Goal: Find contact information: Find contact information

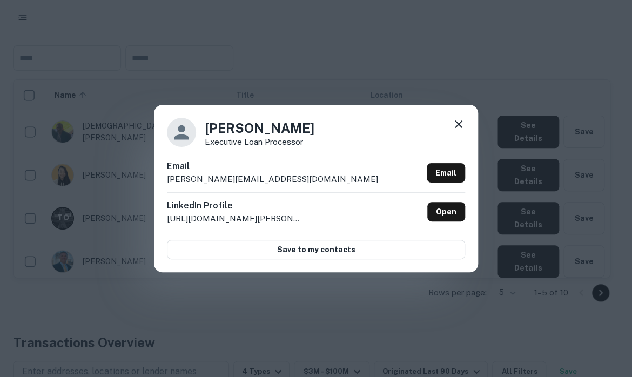
click at [252, 76] on div "Tammy O. Executive Loan Processor Email tammy@hornet.capital Email LinkedIn Pro…" at bounding box center [316, 188] width 632 height 377
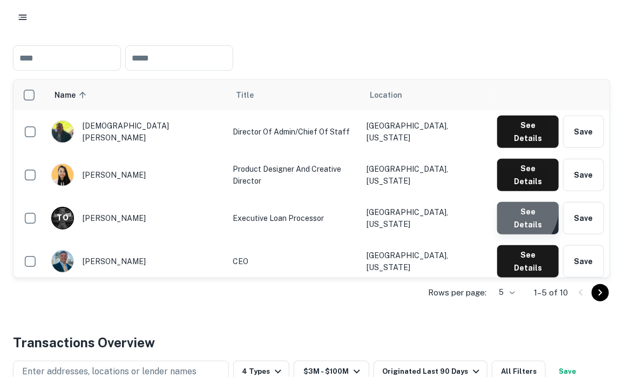
click at [517, 202] on button "See Details" at bounding box center [528, 218] width 62 height 32
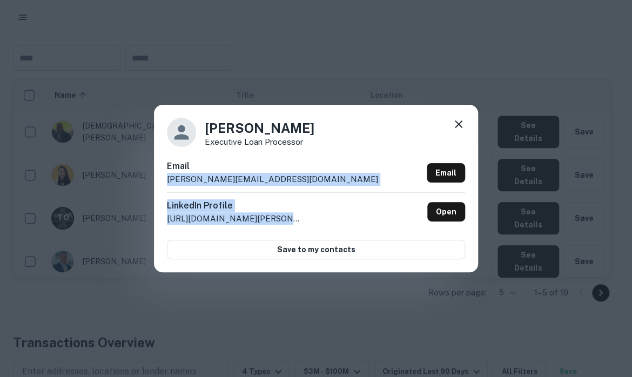
drag, startPoint x: 287, startPoint y: 221, endPoint x: 159, endPoint y: 179, distance: 135.3
click at [159, 179] on div "Tammy O. Executive Loan Processor Email tammy@hornet.capital Email LinkedIn Pro…" at bounding box center [316, 188] width 324 height 167
copy div "tammy@hornet.capital Email LinkedIn Profile http://www.linkedin.com/in/tam"
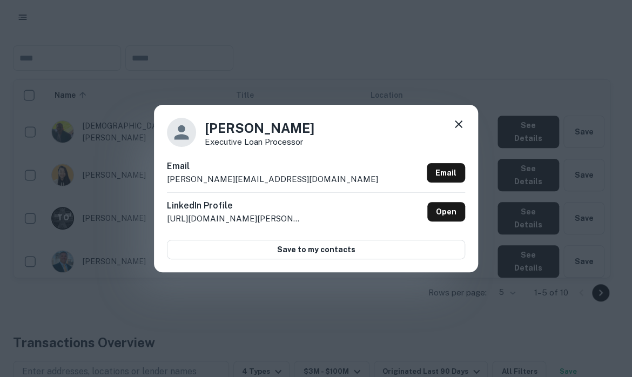
click at [116, 290] on div "Tammy O. Executive Loan Processor Email tammy@hornet.capital Email LinkedIn Pro…" at bounding box center [316, 188] width 632 height 377
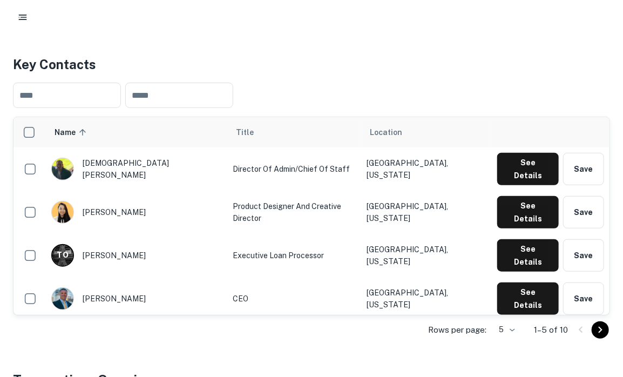
scroll to position [200, 0]
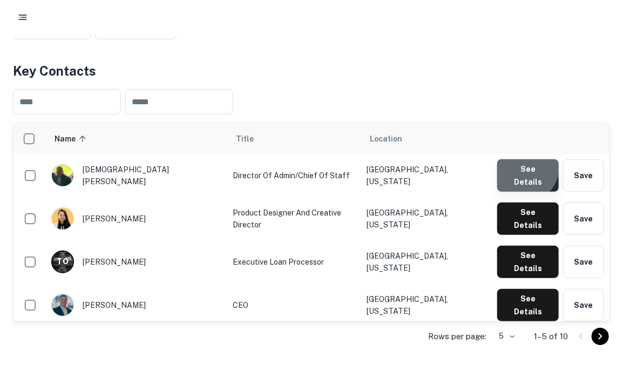
click at [527, 169] on button "See Details" at bounding box center [528, 175] width 62 height 32
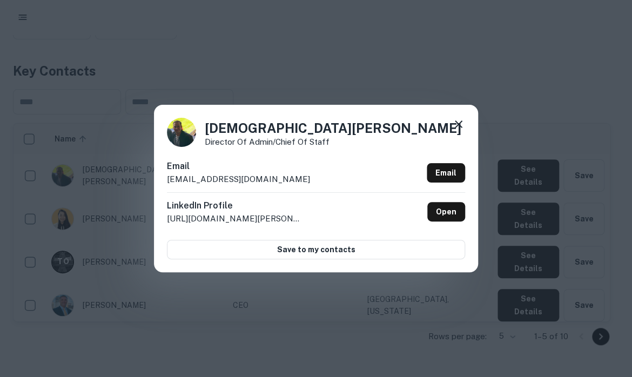
drag, startPoint x: 301, startPoint y: 220, endPoint x: 169, endPoint y: 184, distance: 137.2
click at [169, 184] on div "Email christian@hornet.capital Email LinkedIn Profile http://www.linkedin.com/i…" at bounding box center [316, 209] width 298 height 99
copy div "christian@hornet.capital Email LinkedIn Profile http://www.linkedin.com/in/chri…"
click at [235, 72] on div "Christian Brown Director of Admin/Chief of Staff Email christian@hornet.capital…" at bounding box center [316, 188] width 632 height 377
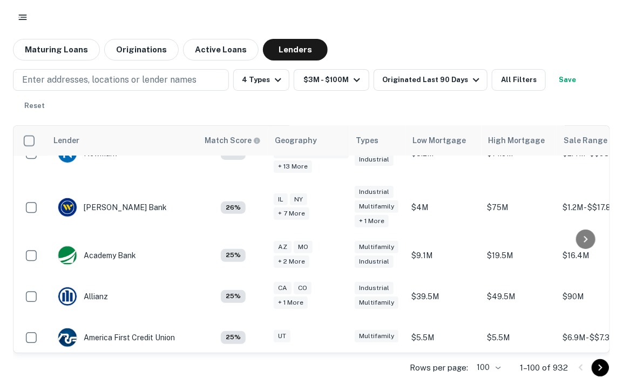
scroll to position [811, 0]
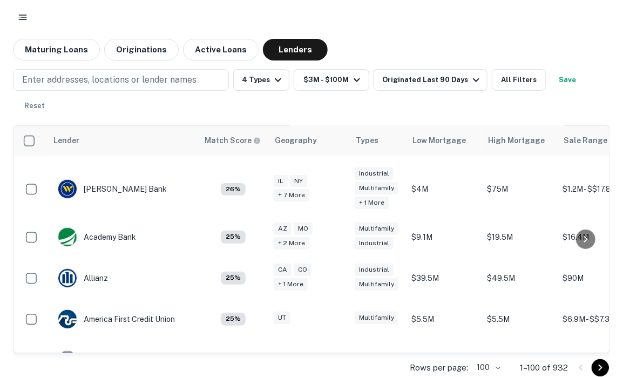
click at [406, 299] on td "$5.5M" at bounding box center [444, 319] width 76 height 41
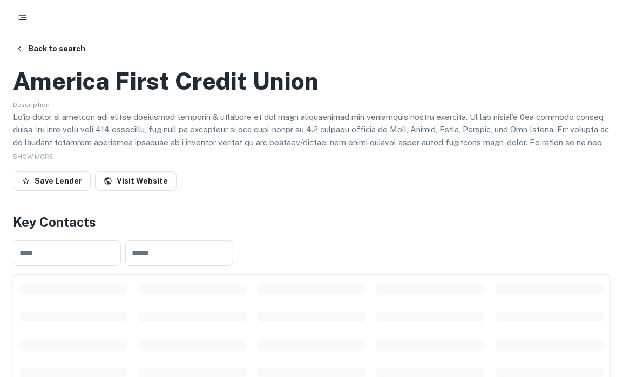
click at [389, 274] on div "​ ​" at bounding box center [311, 253] width 597 height 43
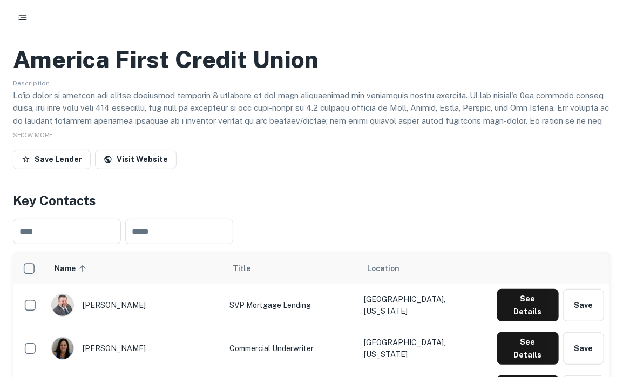
scroll to position [21, 0]
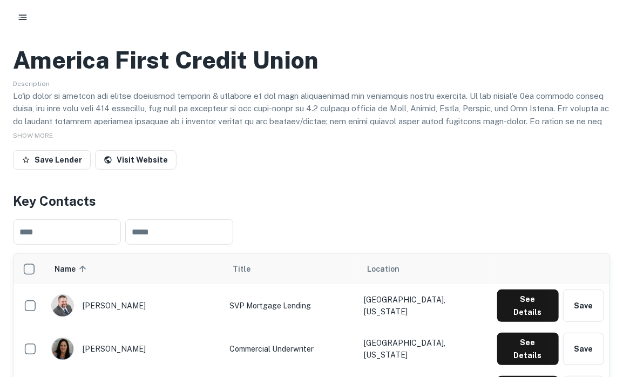
click at [55, 42] on div at bounding box center [311, 42] width 597 height 0
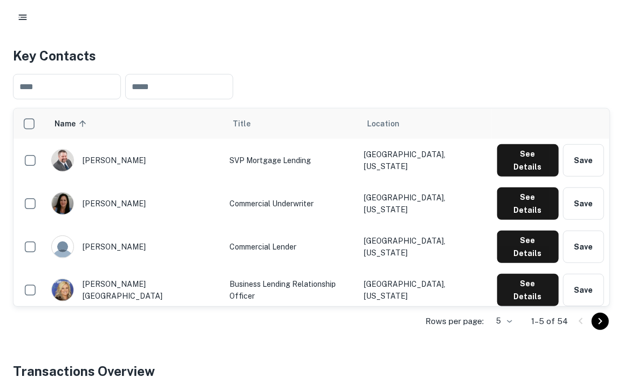
scroll to position [166, 0]
click at [516, 177] on button "See Details" at bounding box center [528, 160] width 62 height 32
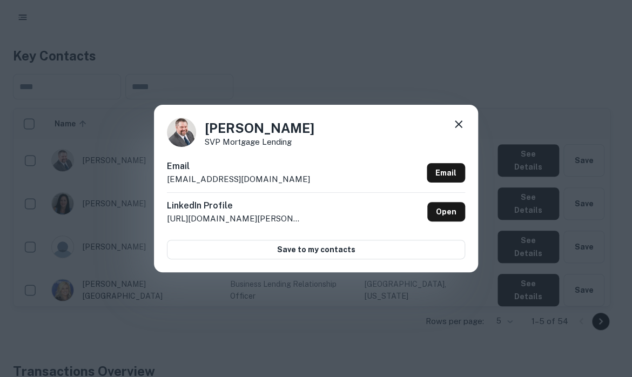
drag, startPoint x: 315, startPoint y: 216, endPoint x: 165, endPoint y: 169, distance: 157.5
click at [165, 169] on div "Austin Coleman SVP Mortgage Lending Email acoleman@americafirst.com Email Linke…" at bounding box center [316, 188] width 324 height 167
copy div "Email acoleman@americafirst.com Email LinkedIn Profile http://www.linkedin.com/…"
click at [281, 310] on div "Austin Coleman SVP Mortgage Lending Email acoleman@americafirst.com Email Linke…" at bounding box center [316, 188] width 632 height 377
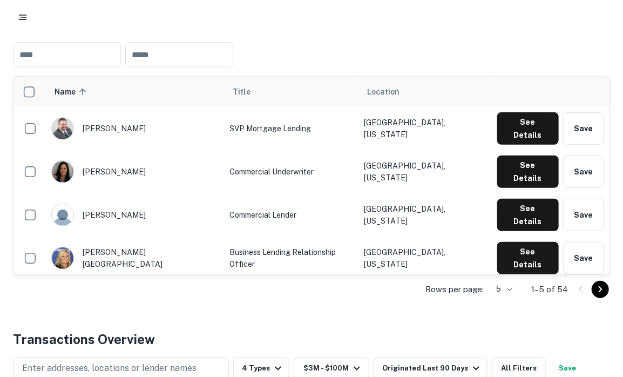
scroll to position [201, 0]
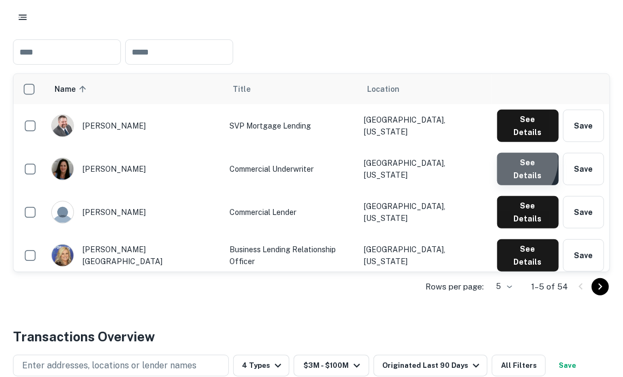
click at [514, 185] on button "See Details" at bounding box center [528, 169] width 62 height 32
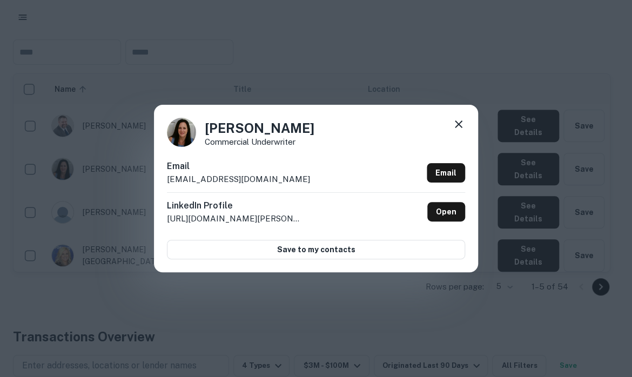
drag, startPoint x: 294, startPoint y: 226, endPoint x: 158, endPoint y: 172, distance: 146.9
click at [158, 172] on div "Andrea Severino Commercial Underwriter Email aseverino@americafirst.com Email L…" at bounding box center [316, 188] width 324 height 167
copy div "Email aseverino@americafirst.com Email LinkedIn Profile http://www.linkedin.com…"
click at [64, 165] on div "Andrea Severino Commercial Underwriter Email aseverino@americafirst.com Email L…" at bounding box center [316, 188] width 632 height 377
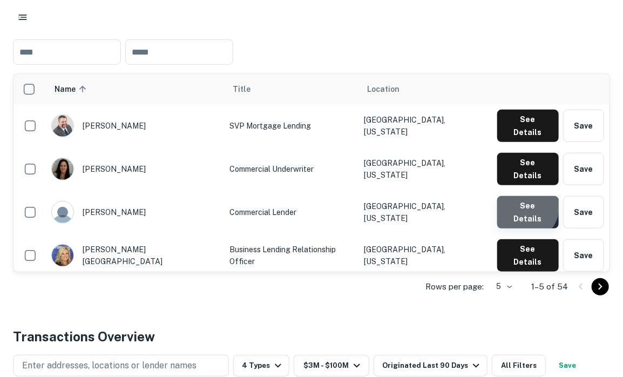
click at [529, 228] on button "See Details" at bounding box center [528, 212] width 62 height 32
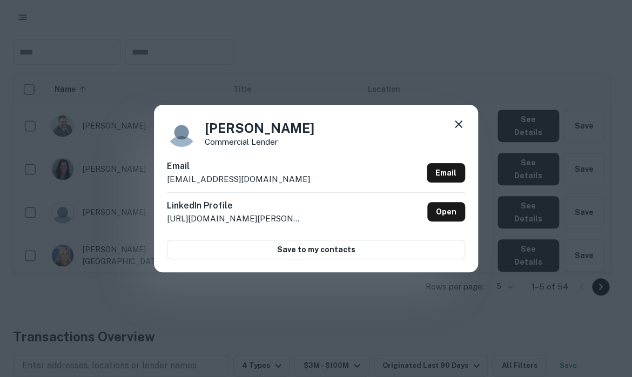
drag, startPoint x: 311, startPoint y: 214, endPoint x: 200, endPoint y: 177, distance: 116.8
click at [203, 177] on div "Email asproul@americafirst.com Email LinkedIn Profile http://www.linkedin.com/i…" at bounding box center [316, 209] width 298 height 99
click at [170, 182] on p "asproul@americafirst.com" at bounding box center [238, 179] width 143 height 13
drag, startPoint x: 305, startPoint y: 221, endPoint x: 160, endPoint y: 158, distance: 158.0
click at [160, 158] on div "Andrew Sproul Commercial Lender Email asproul@americafirst.com Email LinkedIn P…" at bounding box center [316, 188] width 324 height 167
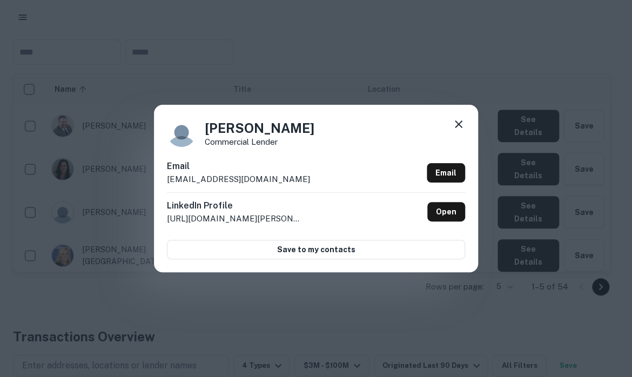
copy div "Email asproul@americafirst.com Email LinkedIn Profile http://www.linkedin.com/i…"
click at [117, 175] on div "Andrew Sproul Commercial Lender Email asproul@americafirst.com Email LinkedIn P…" at bounding box center [316, 188] width 632 height 377
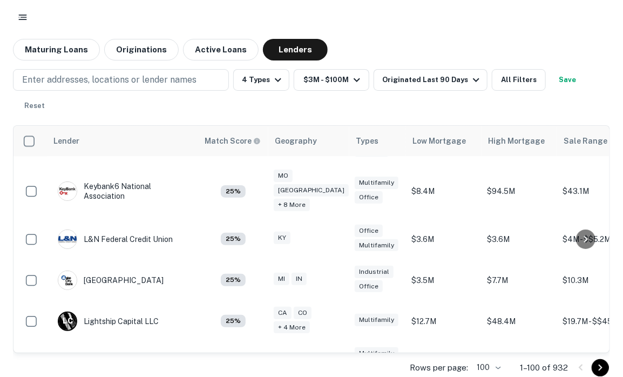
scroll to position [2760, 0]
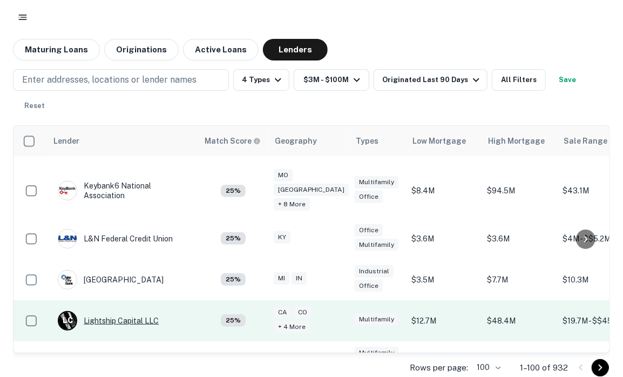
click at [136, 311] on div "L C Lightship Capital LLC" at bounding box center [108, 320] width 101 height 19
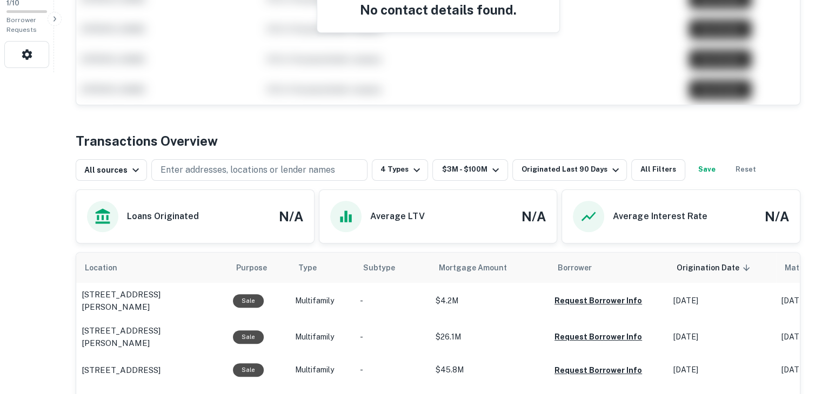
scroll to position [320, 0]
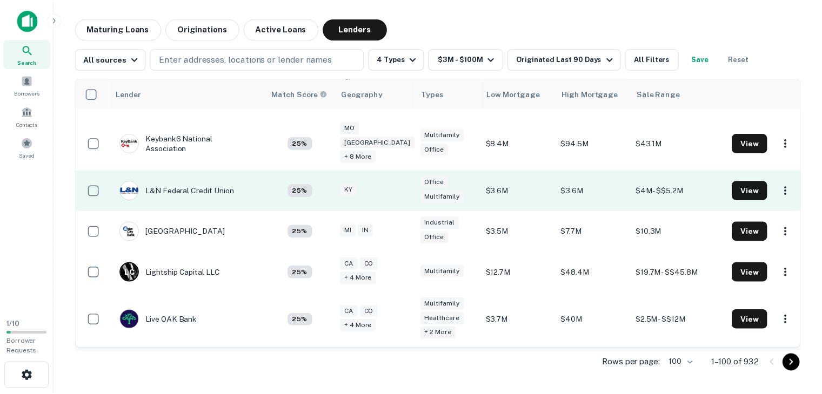
scroll to position [2760, 0]
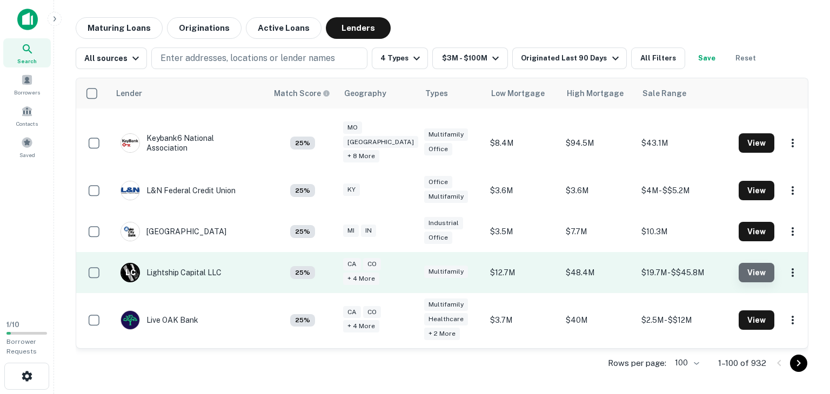
click at [631, 263] on button "View" at bounding box center [756, 272] width 36 height 19
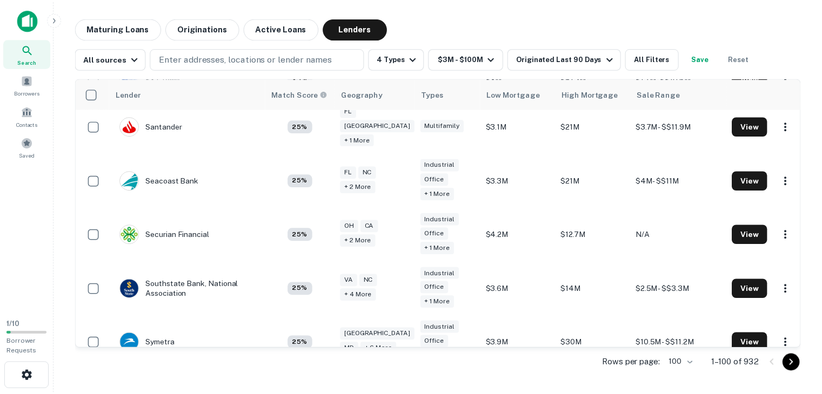
scroll to position [3870, 0]
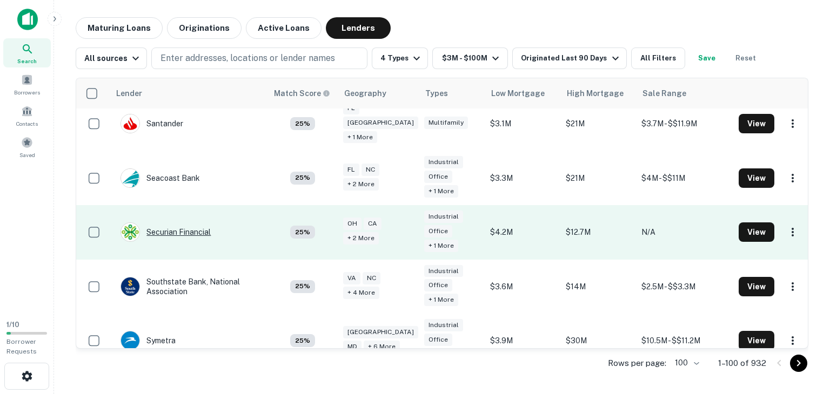
click at [186, 223] on div "Securian Financial" at bounding box center [165, 232] width 90 height 19
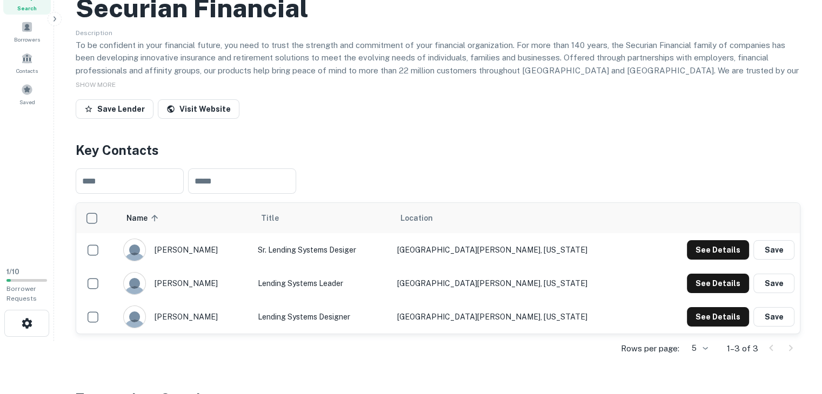
scroll to position [39, 0]
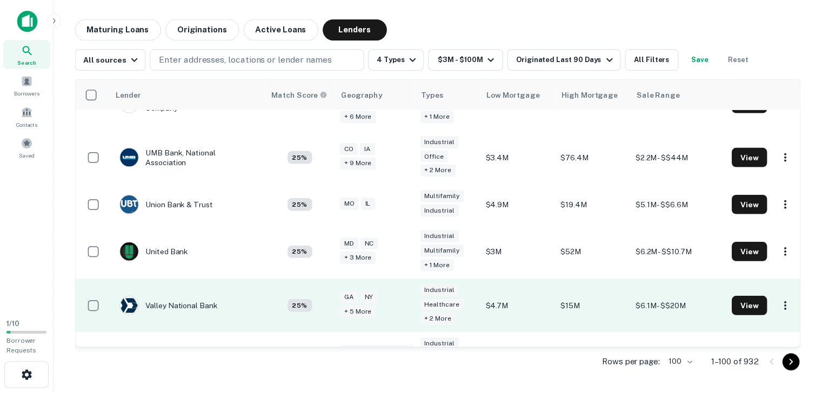
scroll to position [4369, 0]
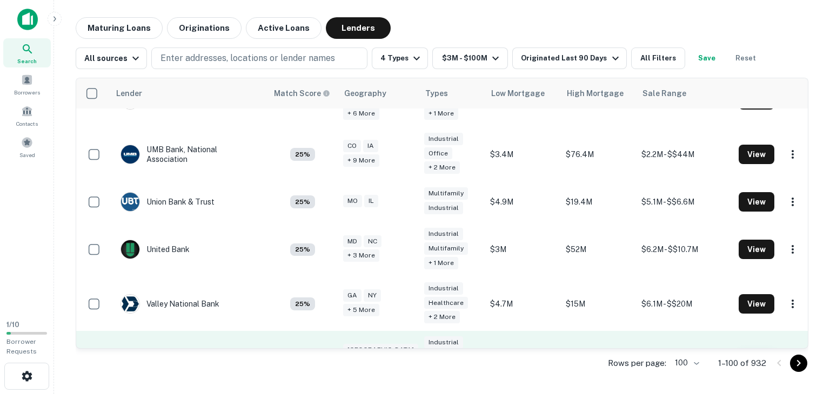
click at [631, 349] on button "View" at bounding box center [756, 358] width 36 height 19
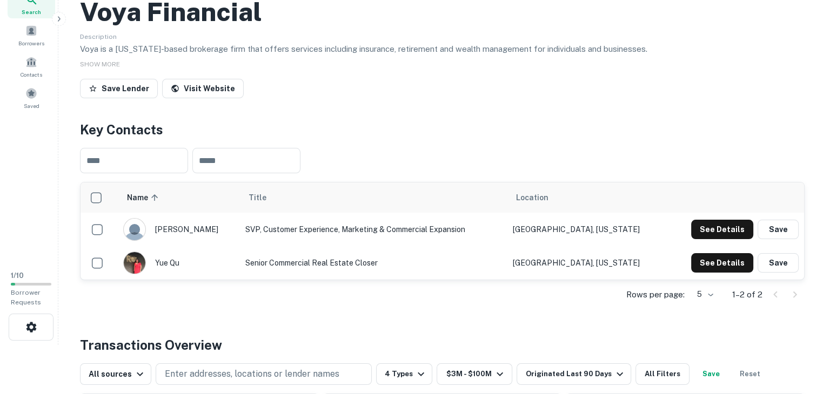
scroll to position [60, 0]
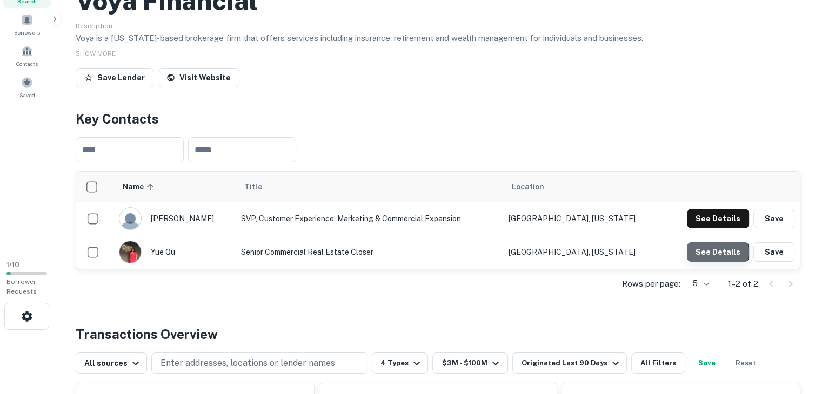
click at [631, 262] on button "See Details" at bounding box center [718, 252] width 62 height 19
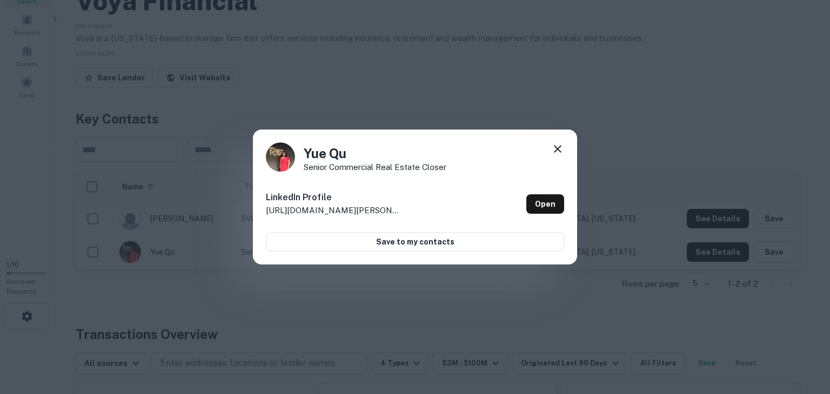
click at [556, 147] on icon at bounding box center [558, 149] width 8 height 8
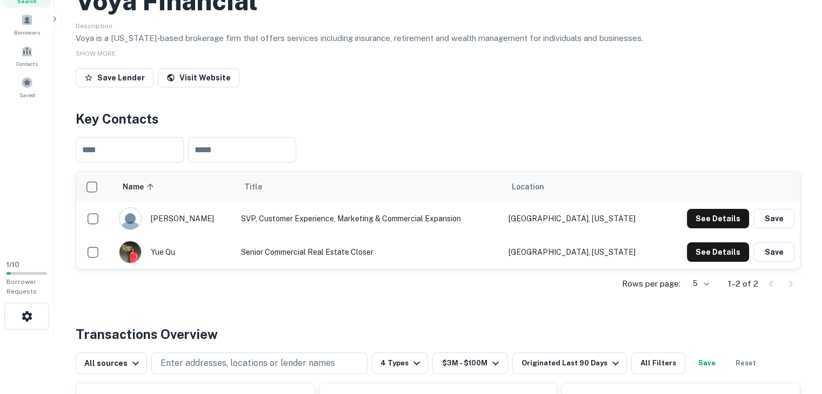
click at [631, 228] on button "See Details" at bounding box center [718, 218] width 62 height 19
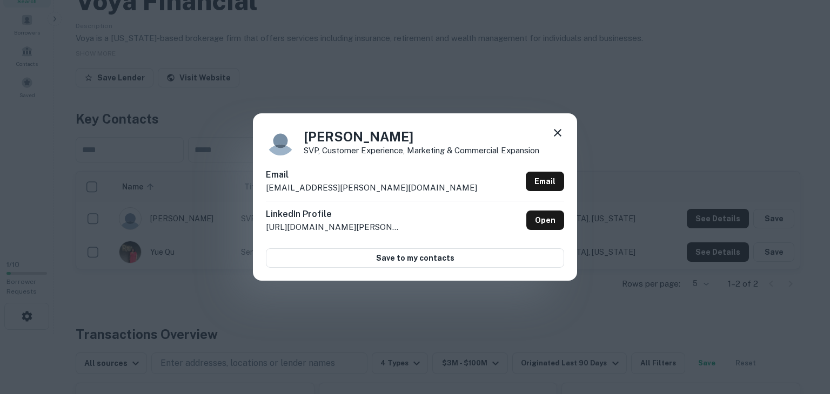
drag, startPoint x: 428, startPoint y: 236, endPoint x: 246, endPoint y: 166, distance: 194.9
click at [246, 166] on div "Juneen Kirk SVP, Customer Experience, Marketing & Commercial Expansion Email ju…" at bounding box center [415, 197] width 830 height 394
click at [231, 133] on div "Juneen Kirk SVP, Customer Experience, Marketing & Commercial Expansion Email ju…" at bounding box center [415, 197] width 830 height 394
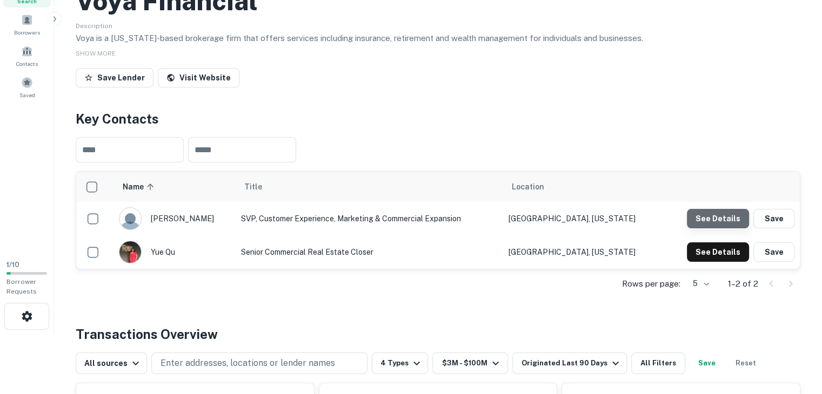
click at [631, 228] on button "See Details" at bounding box center [718, 218] width 62 height 19
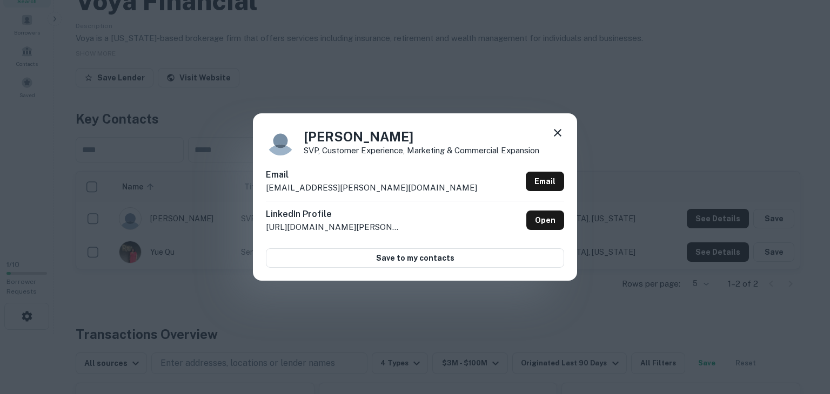
drag, startPoint x: 398, startPoint y: 229, endPoint x: 261, endPoint y: 184, distance: 144.0
click at [261, 184] on div "Juneen Kirk SVP, Customer Experience, Marketing & Commercial Expansion Email ju…" at bounding box center [415, 196] width 324 height 167
copy div "juneen.kirk@voya.com Email LinkedIn Profile http://www.linkedin.com/in/juneen-"
click at [385, 331] on div "Juneen Kirk SVP, Customer Experience, Marketing & Commercial Expansion Email ju…" at bounding box center [415, 197] width 830 height 394
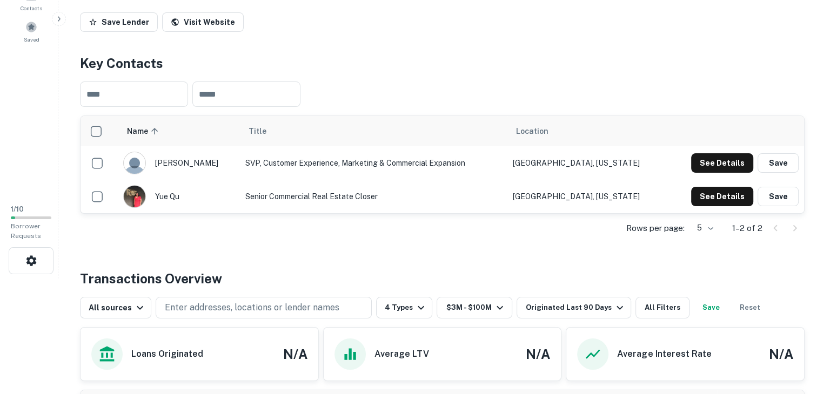
scroll to position [0, 0]
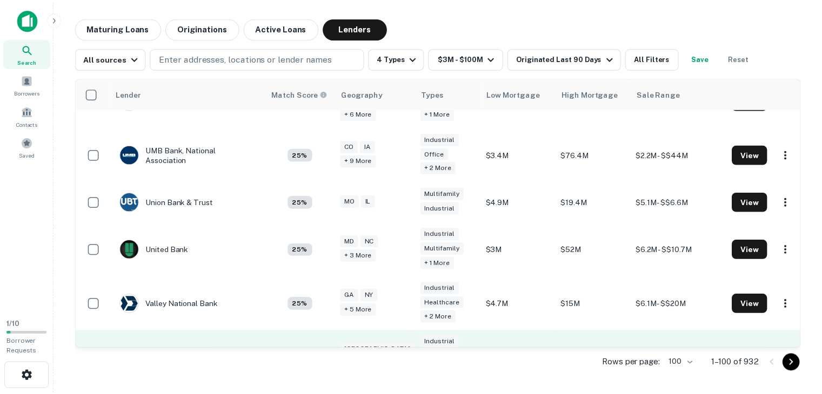
scroll to position [4449, 0]
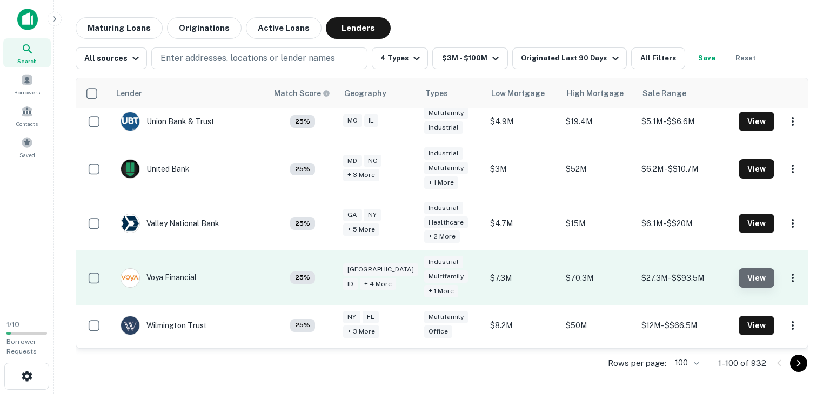
click at [631, 268] on button "View" at bounding box center [756, 277] width 36 height 19
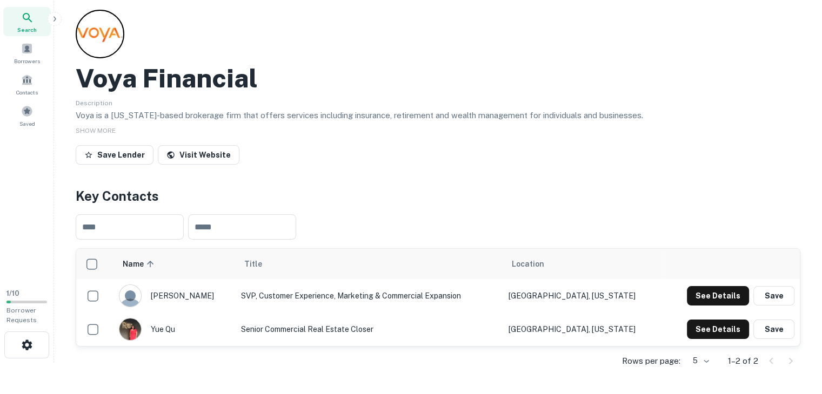
scroll to position [32, 0]
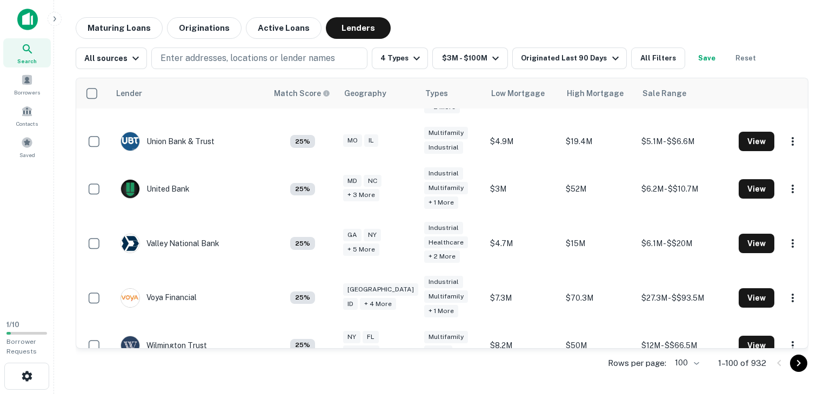
scroll to position [4449, 0]
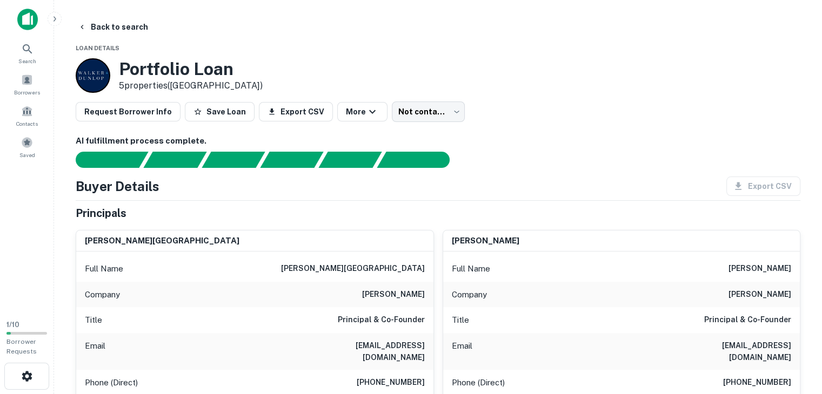
click at [739, 344] on h6 "[EMAIL_ADDRESS][DOMAIN_NAME]" at bounding box center [726, 352] width 130 height 24
copy h6 "[EMAIL_ADDRESS][DOMAIN_NAME]"
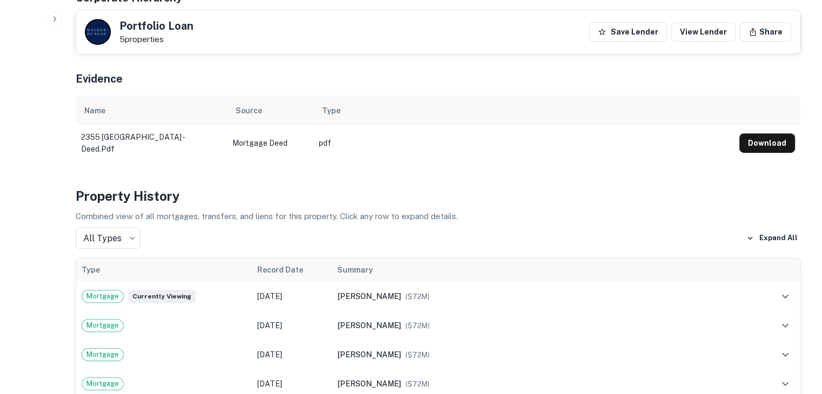
scroll to position [532, 0]
